Goal: Learn about a topic

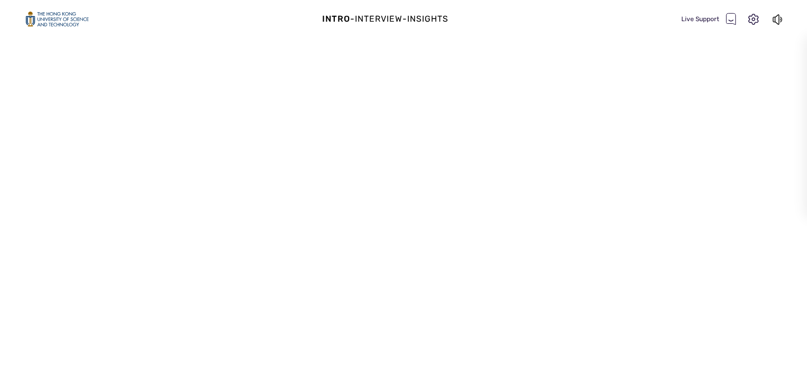
select select "default"
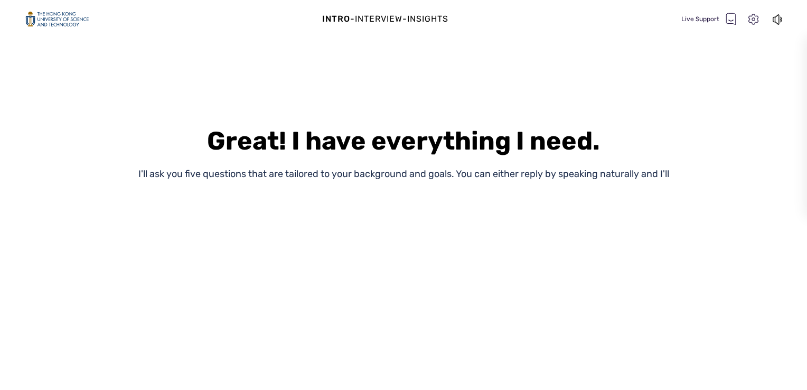
click at [754, 20] on icon at bounding box center [753, 19] width 10 height 11
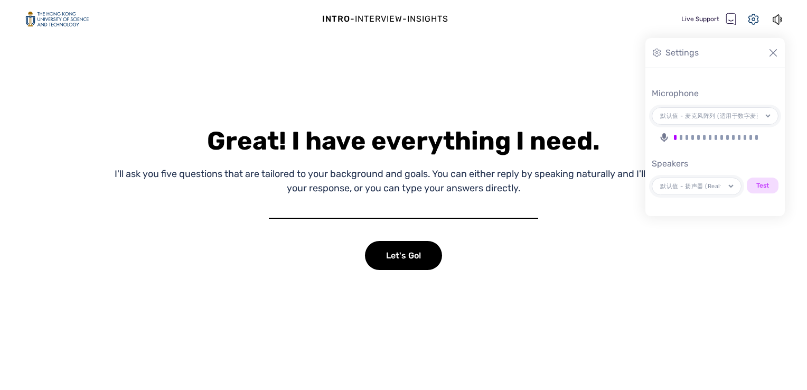
click at [407, 13] on div "-" at bounding box center [404, 19] width 5 height 13
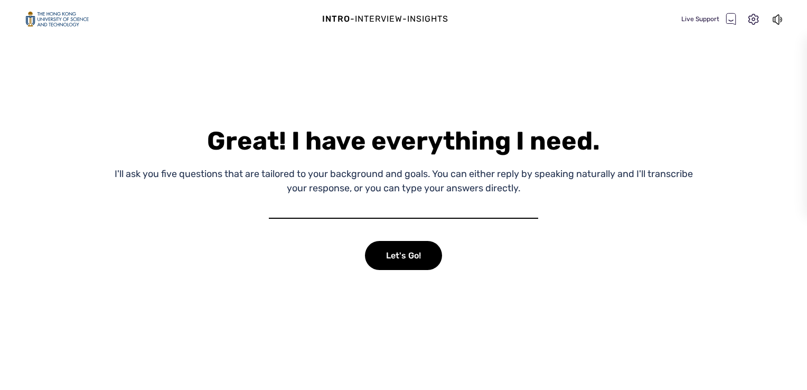
click at [397, 21] on div "Interview" at bounding box center [379, 19] width 48 height 13
click at [760, 18] on div "Live Support" at bounding box center [732, 19] width 103 height 15
click at [338, 22] on div "Intro" at bounding box center [336, 19] width 28 height 13
click at [699, 16] on div "Live Support" at bounding box center [708, 19] width 55 height 13
click at [726, 18] on icon at bounding box center [731, 18] width 10 height 11
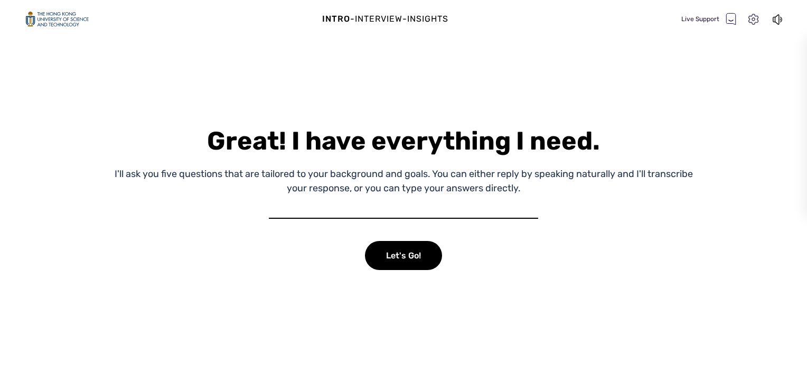
click at [752, 15] on icon at bounding box center [753, 20] width 14 height 14
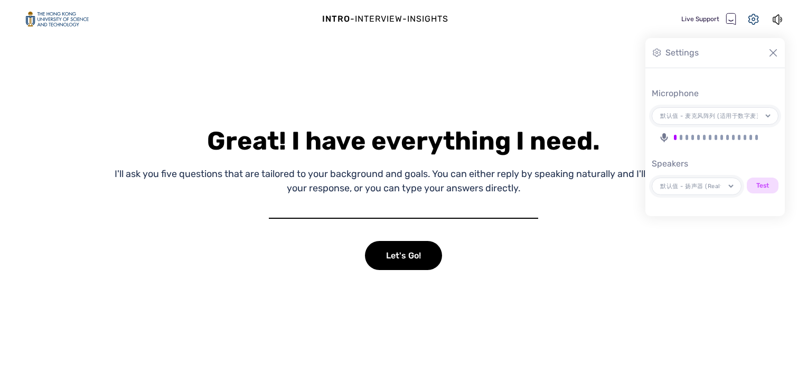
click at [660, 53] on icon at bounding box center [656, 53] width 8 height 8
click at [540, 93] on div "Great! I have everything I need. I'll ask you five questions that are tailored …" at bounding box center [403, 233] width 807 height 314
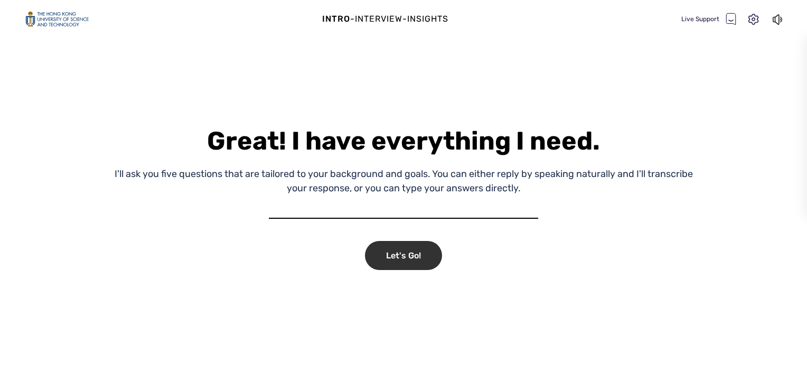
click at [421, 257] on div "Let's Go!" at bounding box center [403, 255] width 77 height 29
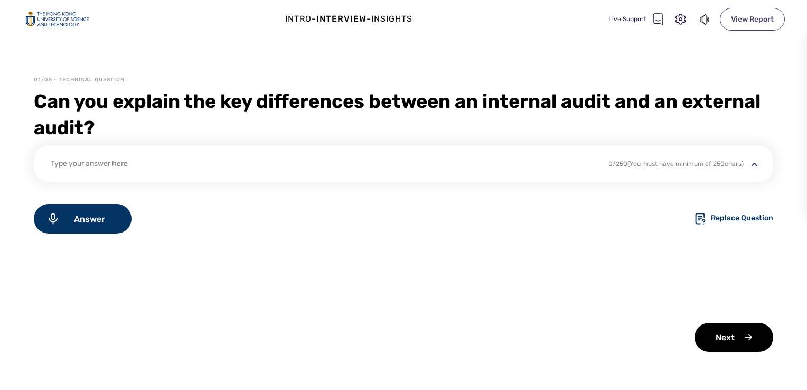
click at [743, 18] on div "View Report" at bounding box center [751, 19] width 65 height 23
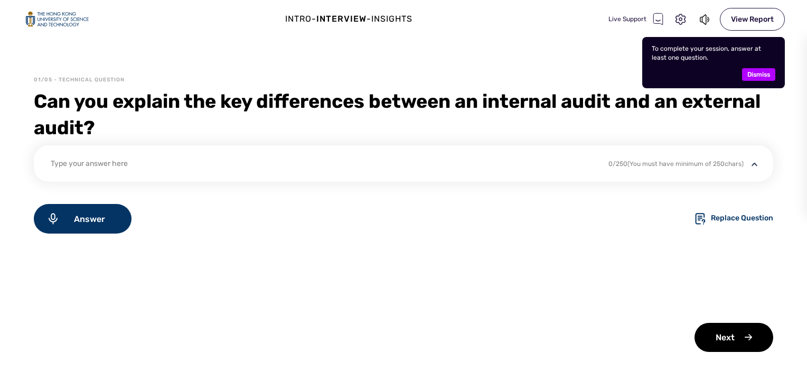
click at [756, 71] on span "Dismiss" at bounding box center [758, 74] width 23 height 13
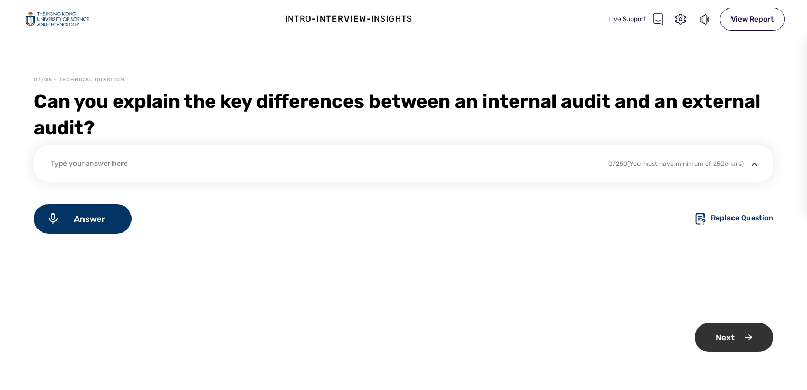
click at [732, 334] on div "Next" at bounding box center [733, 337] width 79 height 29
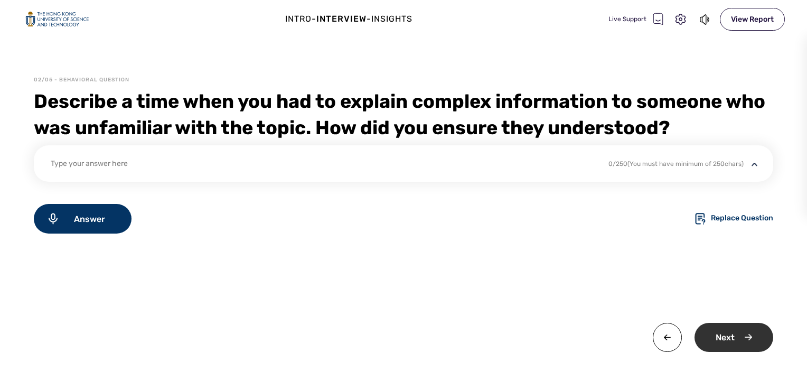
click at [728, 335] on div "Next" at bounding box center [733, 337] width 79 height 29
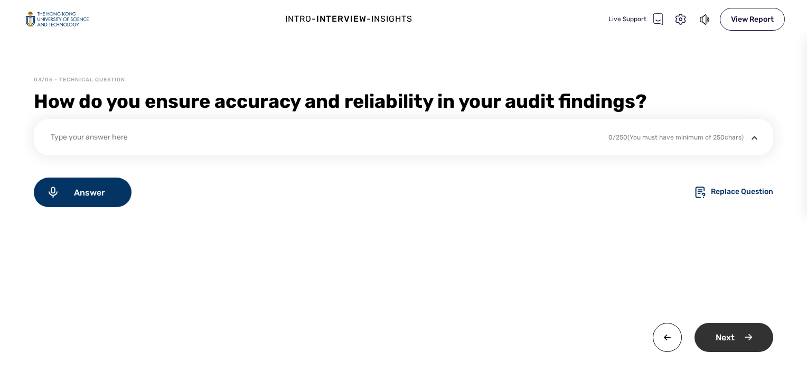
click at [754, 336] on div "Next" at bounding box center [733, 337] width 79 height 29
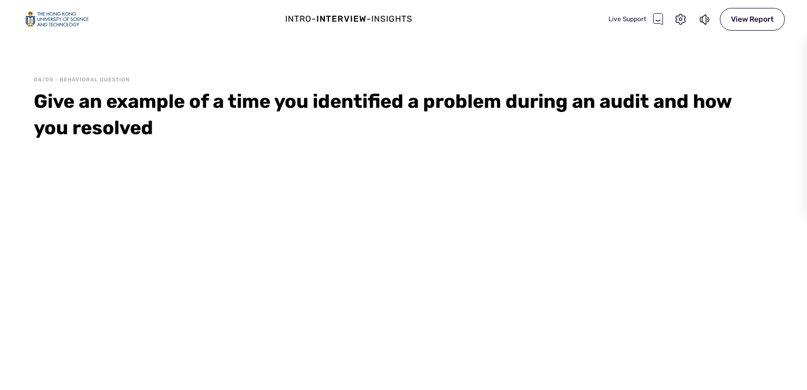
click at [754, 336] on div "04/05 - Behavioral Question Give an example of a time you identified a problem …" at bounding box center [403, 233] width 807 height 314
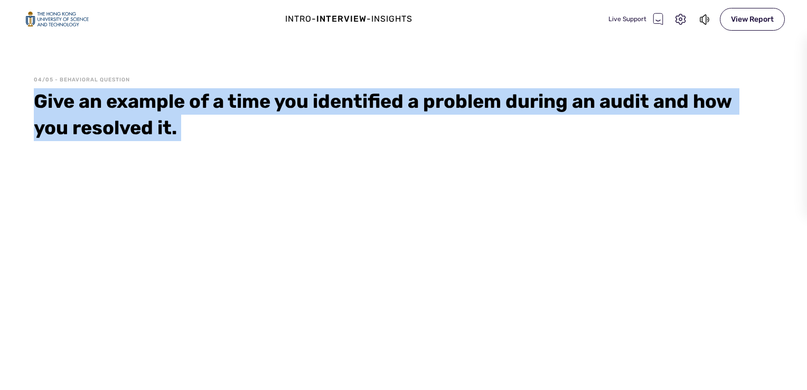
click at [754, 336] on div "04/05 - Behavioral Question Give an example of a time you identified a problem …" at bounding box center [403, 233] width 807 height 314
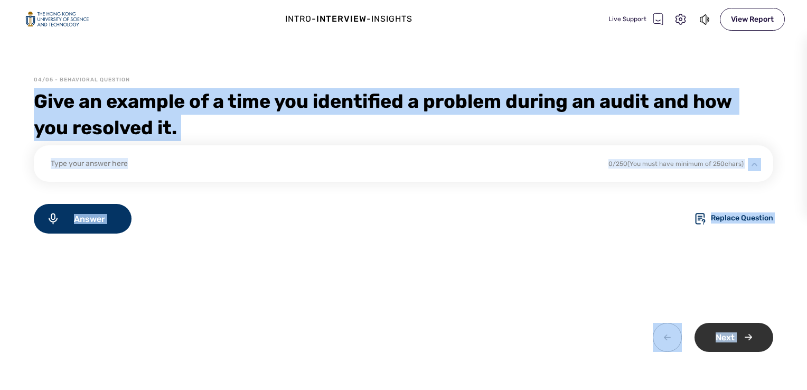
click at [739, 329] on div "Next" at bounding box center [733, 337] width 79 height 29
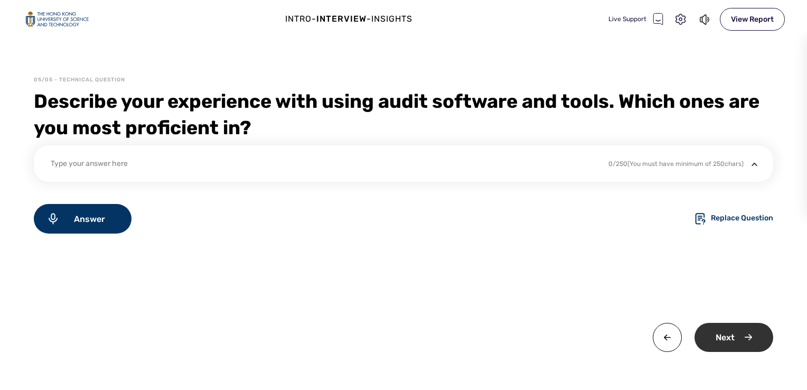
click at [741, 348] on div "Next" at bounding box center [733, 337] width 79 height 29
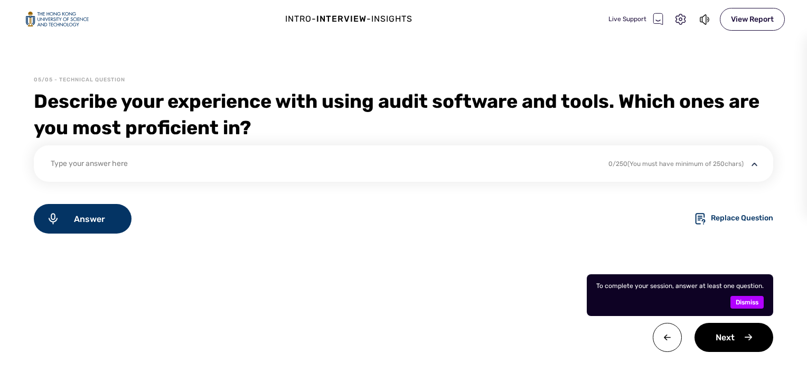
click at [748, 308] on span "Dismiss" at bounding box center [746, 302] width 23 height 13
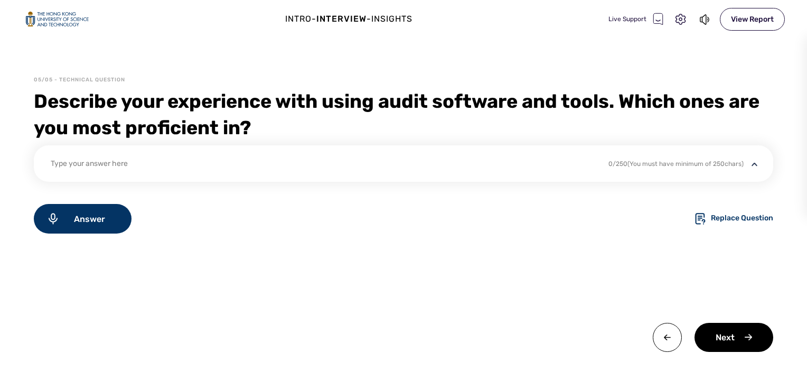
click at [482, 164] on div "Type your answer here" at bounding box center [323, 165] width 544 height 14
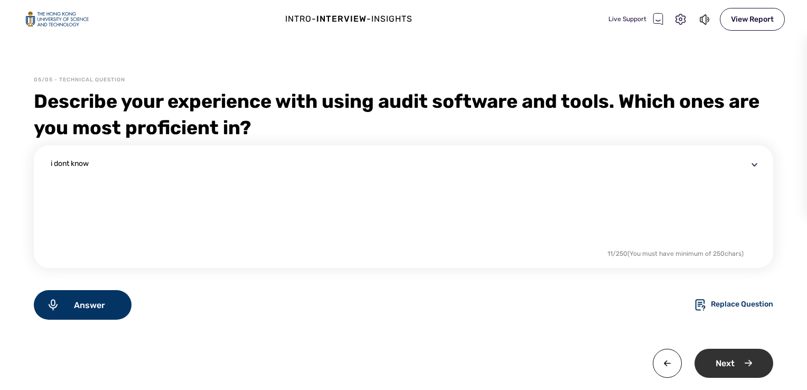
click at [728, 364] on div "Next" at bounding box center [733, 362] width 79 height 29
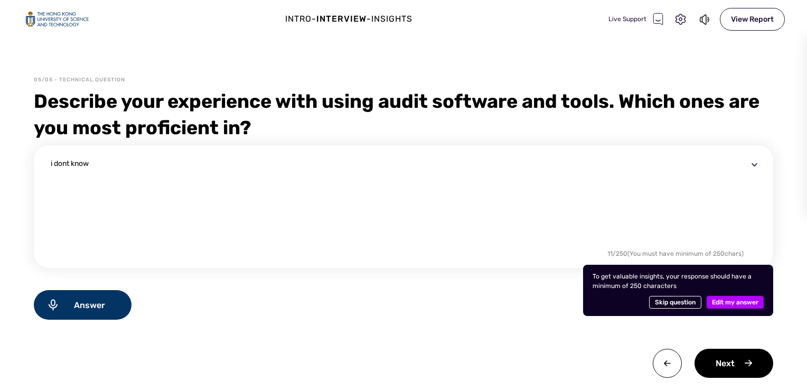
click at [663, 312] on div "To get valuable insights, your response should have a minimum of 250 characters…" at bounding box center [678, 289] width 190 height 51
click at [658, 297] on span "Skip question" at bounding box center [675, 302] width 41 height 13
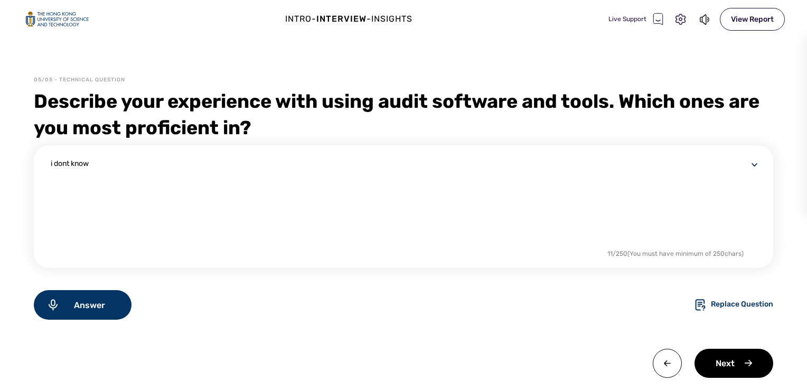
click at [697, 305] on icon at bounding box center [700, 304] width 13 height 13
click at [722, 308] on div "Replace Question" at bounding box center [741, 304] width 62 height 13
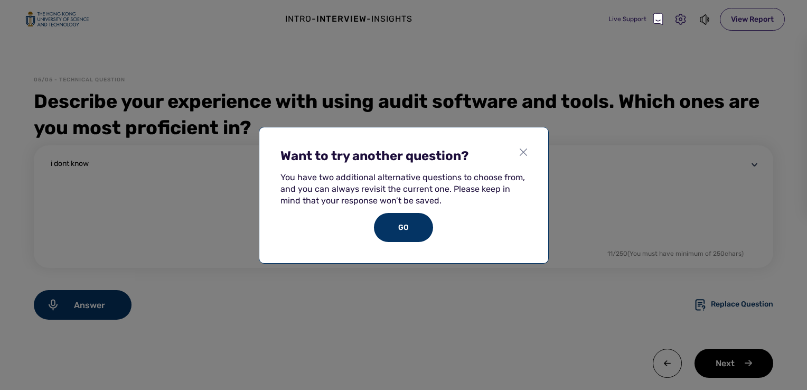
click at [520, 154] on img at bounding box center [522, 151] width 7 height 7
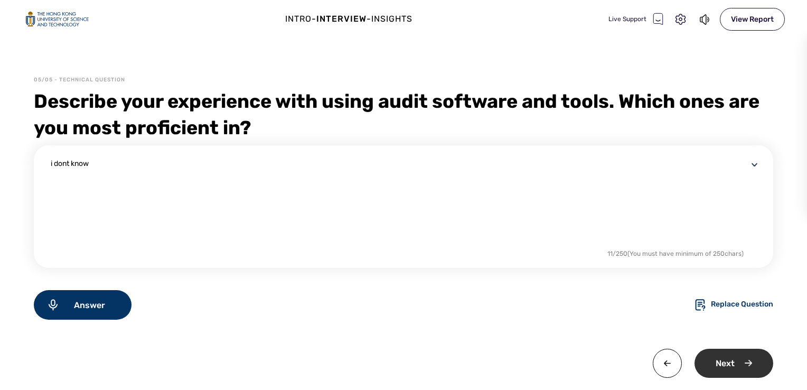
click at [712, 363] on div "Next" at bounding box center [733, 362] width 79 height 29
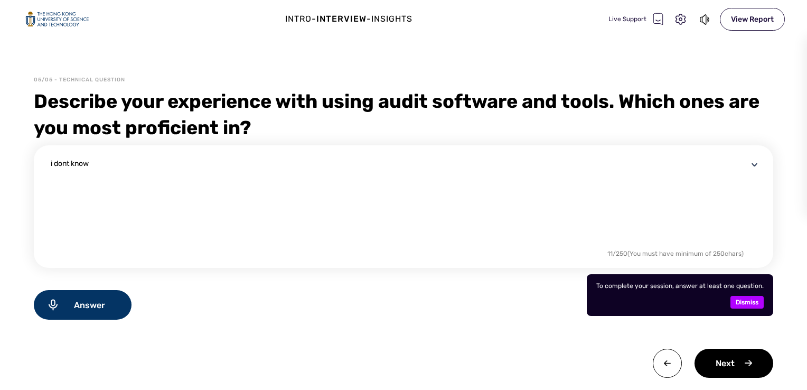
click at [408, 174] on textarea "i dont know" at bounding box center [399, 202] width 697 height 89
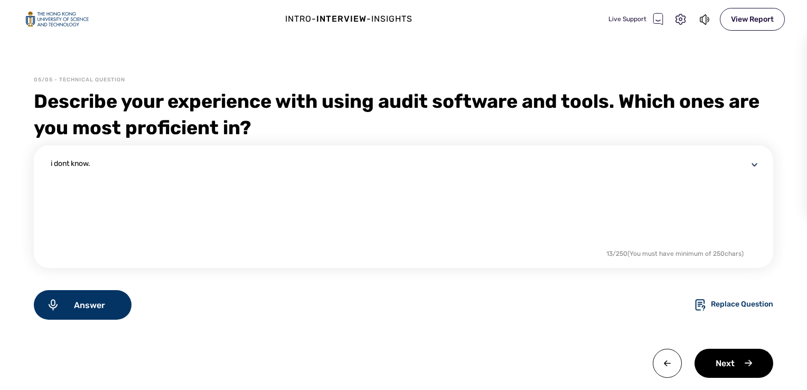
paste textarea
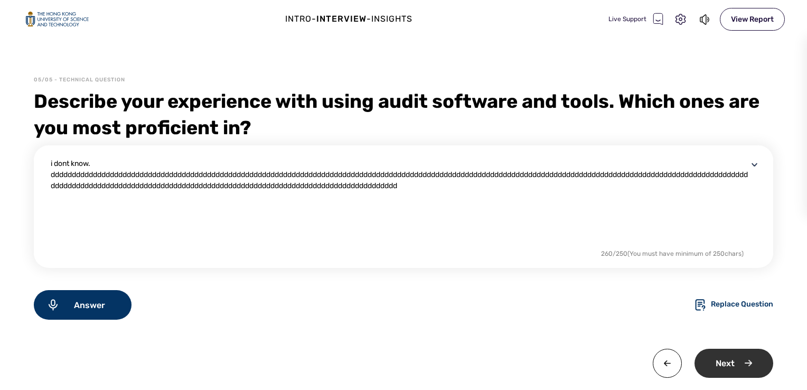
type textarea "i dont know. dddddddddddddddddddddddddddddddddddddddddddddddddddddddddddddddddd…"
click at [726, 359] on div "Next" at bounding box center [733, 362] width 79 height 29
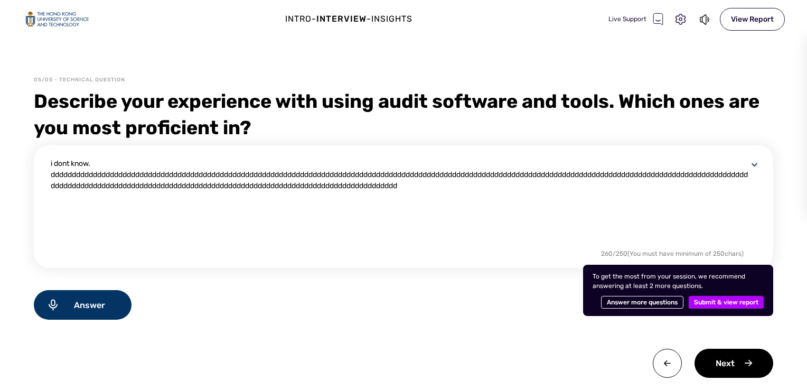
click at [701, 307] on span "Submit & view report" at bounding box center [726, 302] width 64 height 13
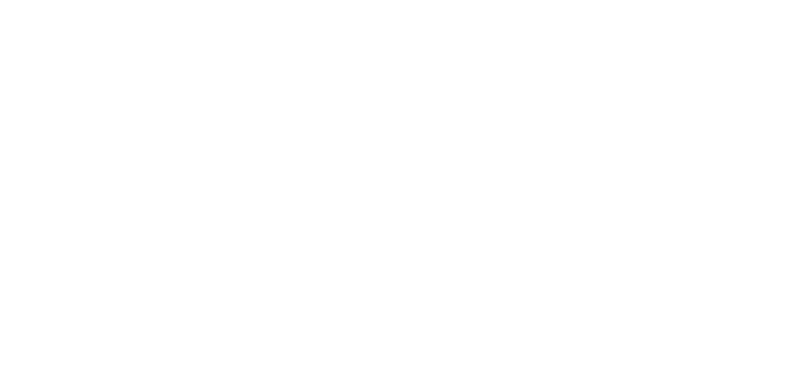
drag, startPoint x: 432, startPoint y: 202, endPoint x: 367, endPoint y: 185, distance: 66.6
click at [367, 0] on html at bounding box center [403, 0] width 807 height 0
drag, startPoint x: 0, startPoint y: 0, endPoint x: 184, endPoint y: 102, distance: 210.1
click at [184, 0] on html at bounding box center [403, 0] width 807 height 0
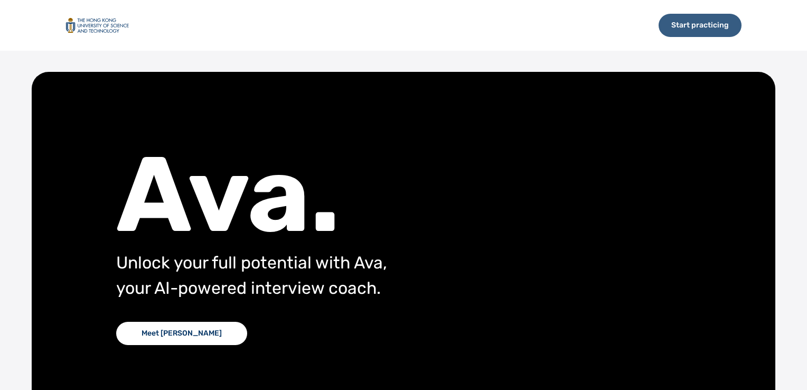
click at [675, 21] on div "Start practicing" at bounding box center [699, 25] width 83 height 23
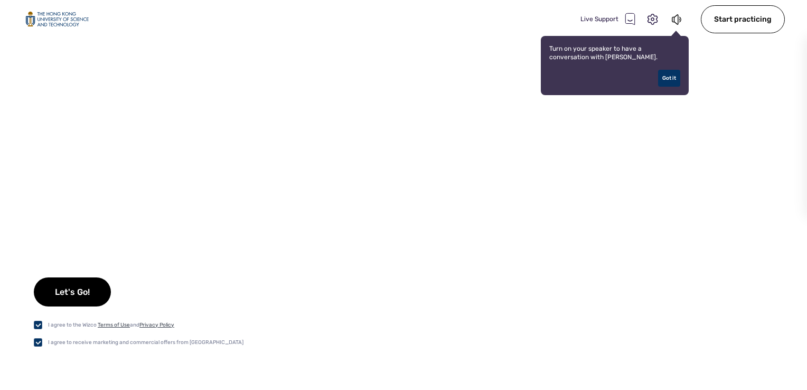
checkbox input "true"
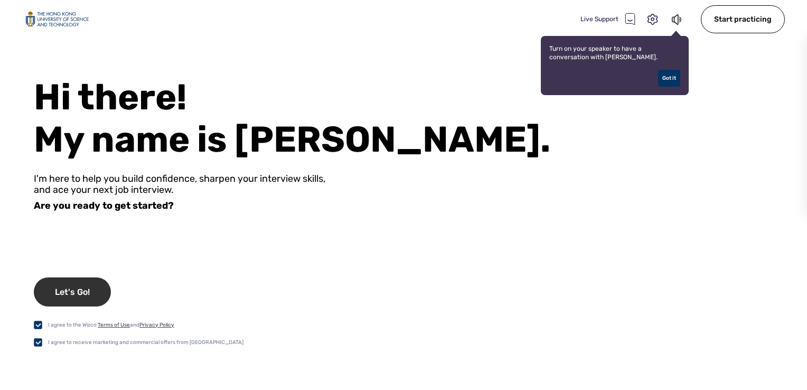
click at [99, 288] on div "Let's Go!" at bounding box center [72, 291] width 77 height 29
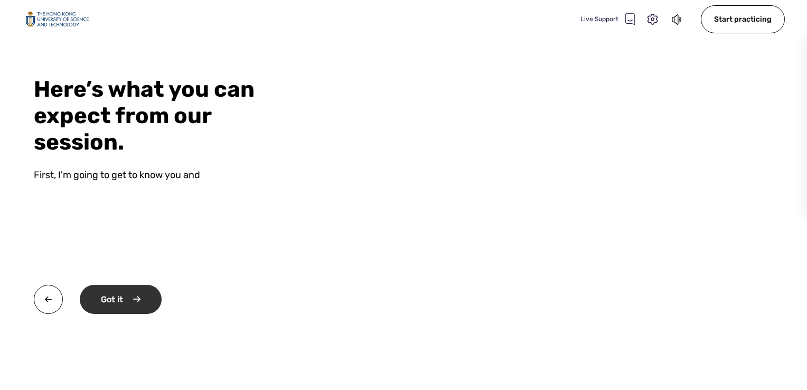
click at [124, 294] on div "Got it" at bounding box center [121, 299] width 82 height 29
click at [144, 291] on div "Okay" at bounding box center [120, 299] width 80 height 29
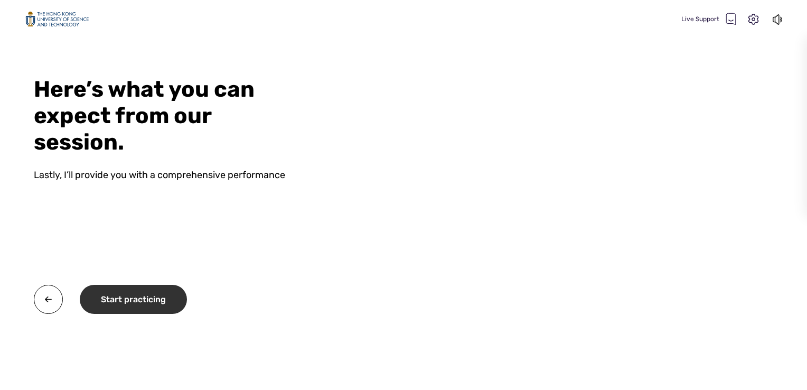
click at [144, 291] on div "Start practicing" at bounding box center [133, 299] width 107 height 29
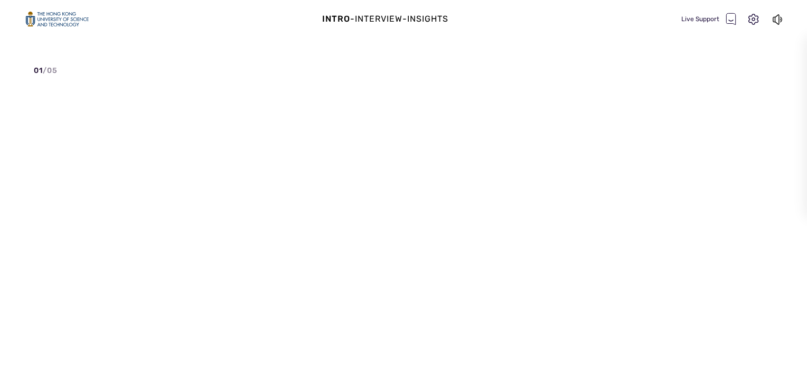
select select "default"
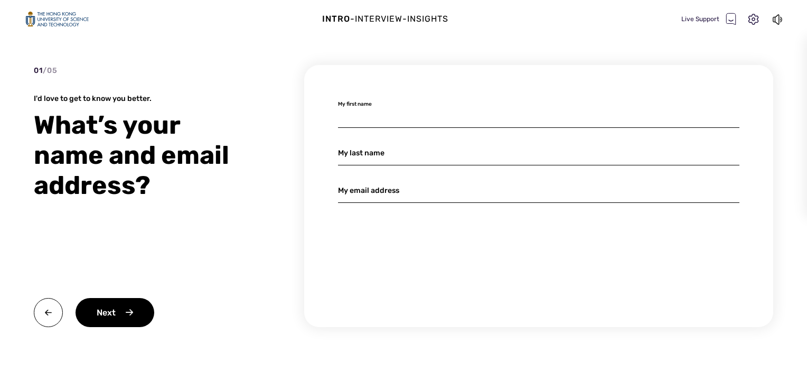
click at [384, 105] on input at bounding box center [538, 115] width 401 height 25
type input "TUOYU"
type input "ZENG"
type input "[EMAIL_ADDRESS][DOMAIN_NAME]"
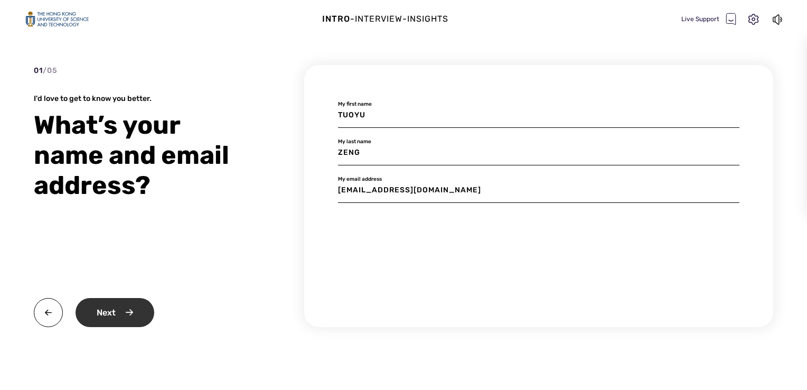
click at [117, 314] on div "Next" at bounding box center [114, 312] width 79 height 29
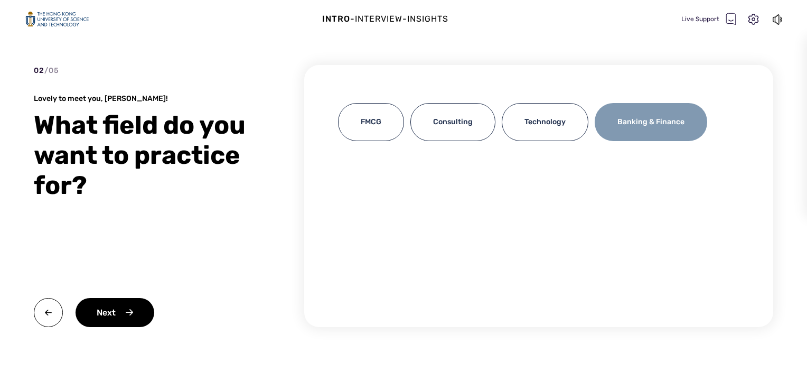
click at [636, 133] on div "Banking & Finance" at bounding box center [650, 122] width 112 height 38
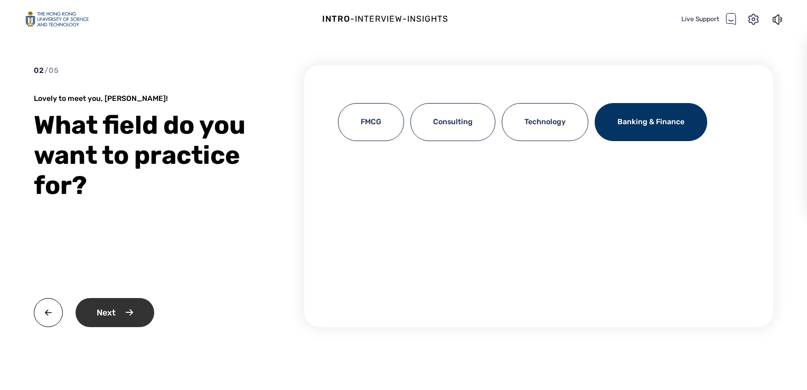
click at [133, 302] on div "Next" at bounding box center [114, 312] width 79 height 29
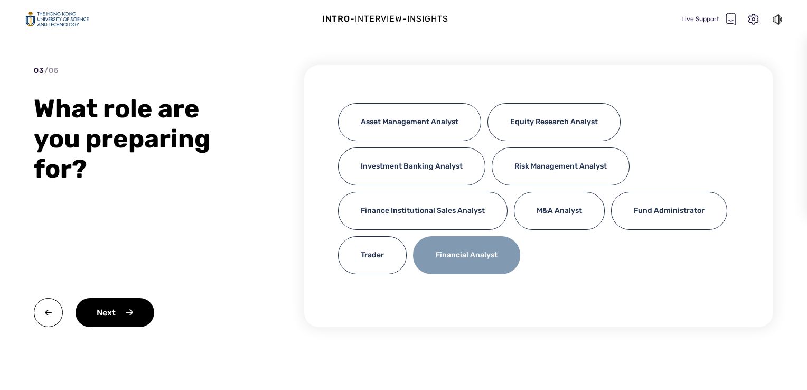
click at [456, 255] on div "Financial Analyst" at bounding box center [466, 255] width 107 height 38
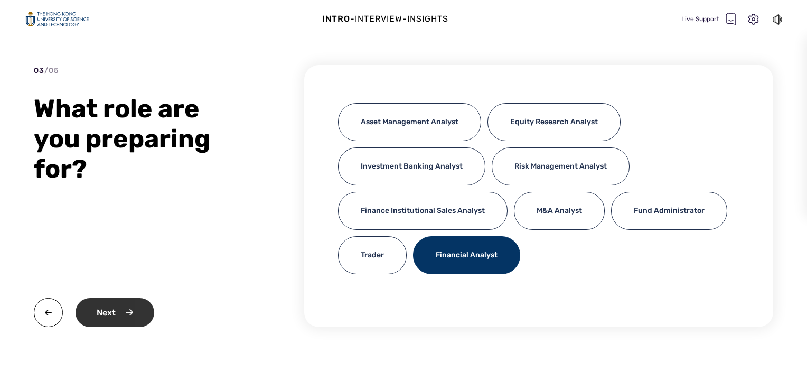
click at [93, 310] on div "Next" at bounding box center [114, 312] width 79 height 29
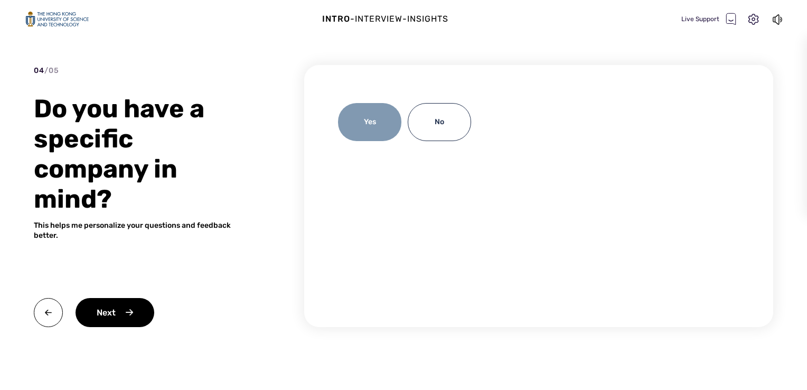
click at [367, 106] on div "Yes" at bounding box center [369, 122] width 63 height 38
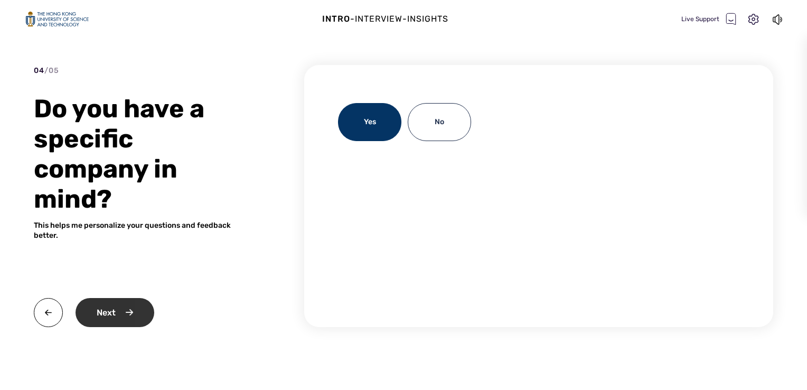
click at [133, 302] on div "Next" at bounding box center [114, 312] width 79 height 29
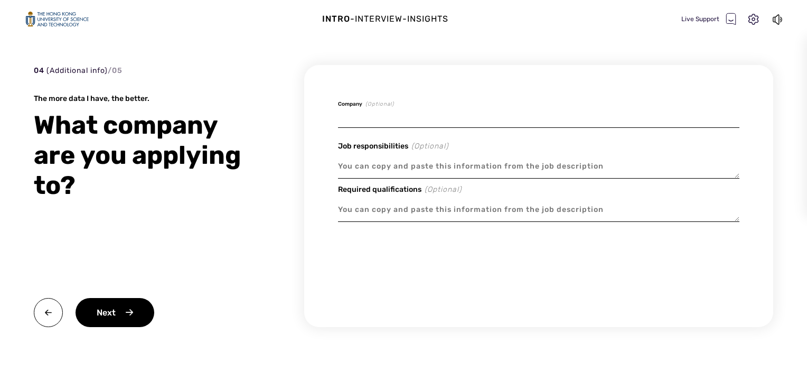
click at [405, 112] on input at bounding box center [538, 115] width 401 height 25
type textarea "x"
type input "Z"
type textarea "x"
type input "Zh"
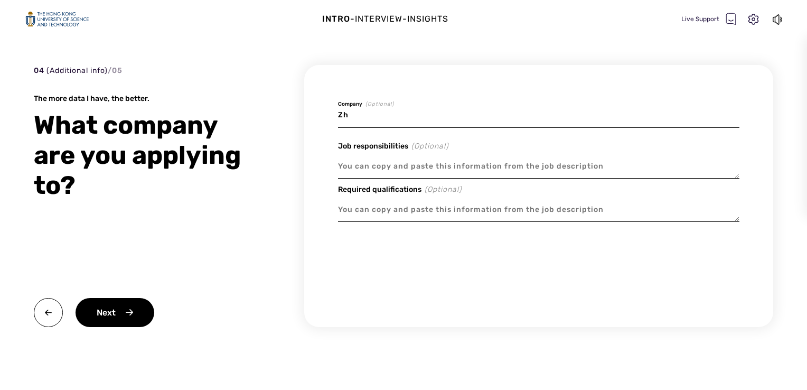
type textarea "x"
type input "Zhe"
type textarea "x"
type input "Zhes"
type textarea "x"
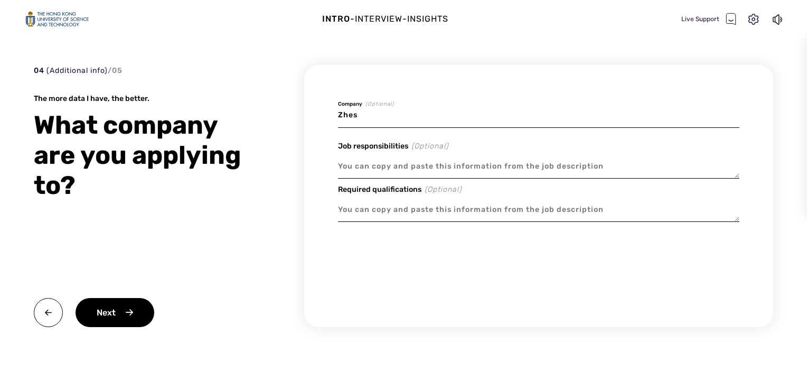
type input "Zhesh"
type textarea "x"
type input "Zhesha"
type textarea "x"
type input "Zheshan"
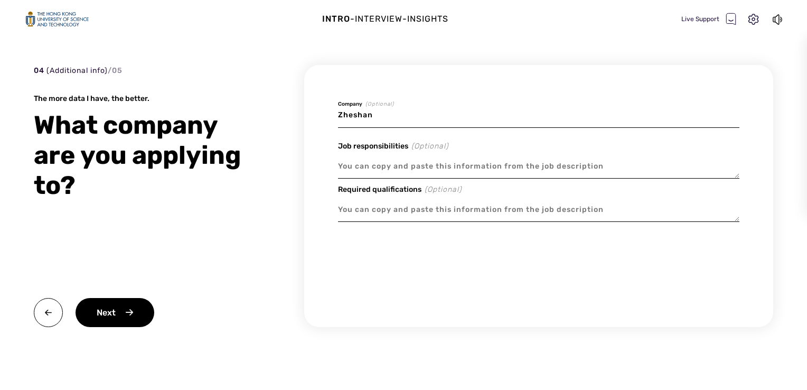
type textarea "x"
type input "Zheshang"
type textarea "x"
type input "Zheshang"
type textarea "x"
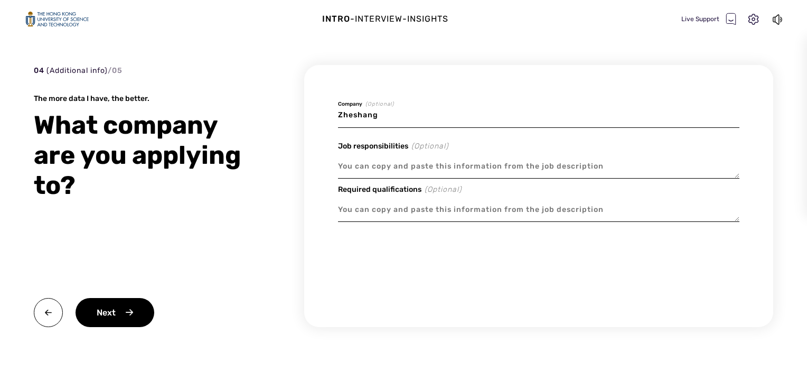
type input "Zheshang S"
type textarea "x"
type input "Zheshang Se"
type textarea "x"
type input "Zheshang Sec"
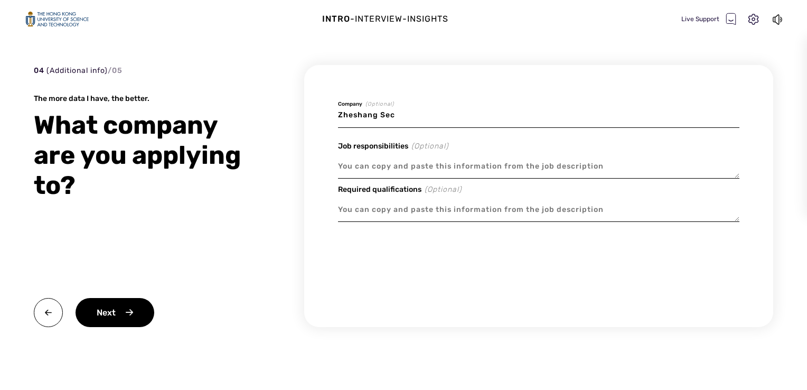
type textarea "x"
type input "Zheshang Seci"
type textarea "x"
type input "Zheshang Sec"
type textarea "x"
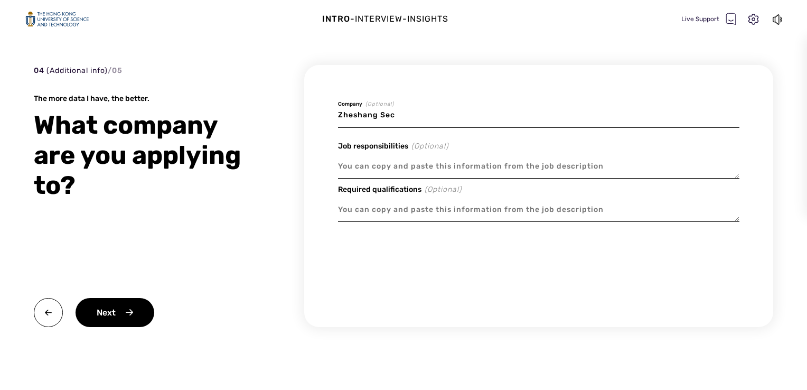
type input "Zheshang Secu"
type textarea "x"
type input "Zheshang Secur"
type textarea "x"
type input "Zheshang Securi"
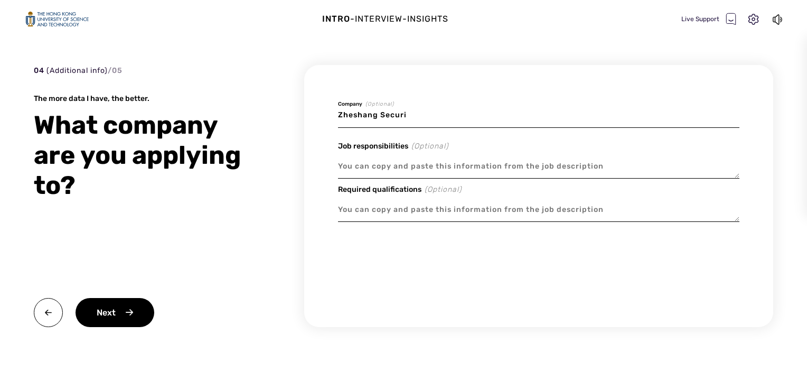
type textarea "x"
type input "Zheshang Securit"
type textarea "x"
type input "Zheshang Securiti"
type textarea "x"
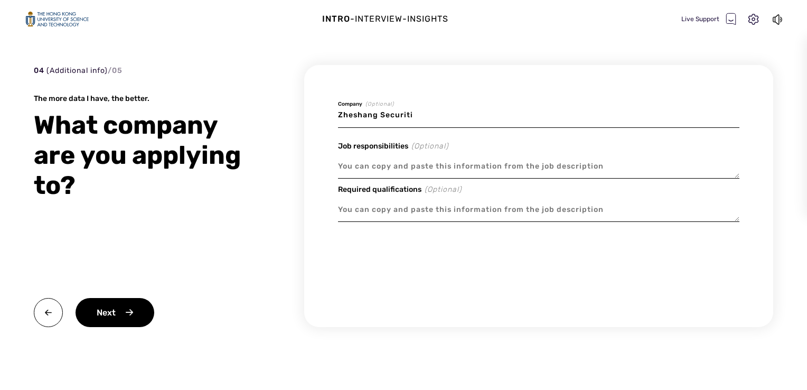
type input "Zheshang Securitie"
type textarea "x"
type input "Zheshang Securities"
click at [419, 167] on textarea at bounding box center [538, 166] width 401 height 24
click at [390, 164] on textarea at bounding box center [538, 166] width 401 height 24
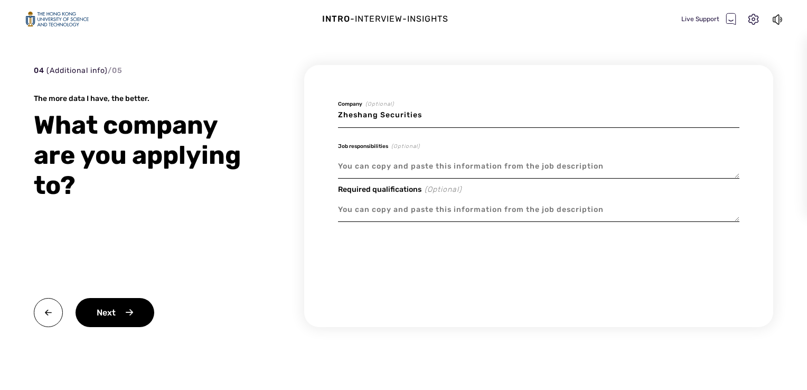
type textarea "x"
